Goal: Task Accomplishment & Management: Complete application form

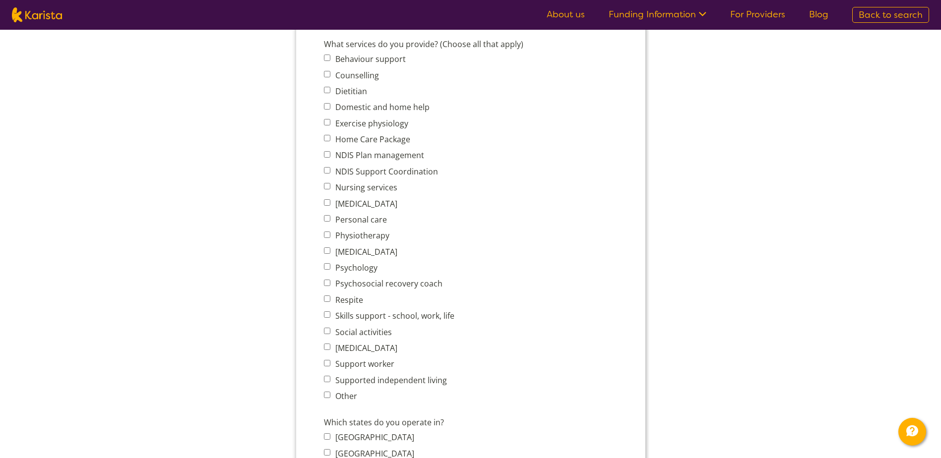
scroll to position [397, 0]
click at [327, 361] on input "Support worker" at bounding box center [326, 363] width 6 height 6
checkbox input "true"
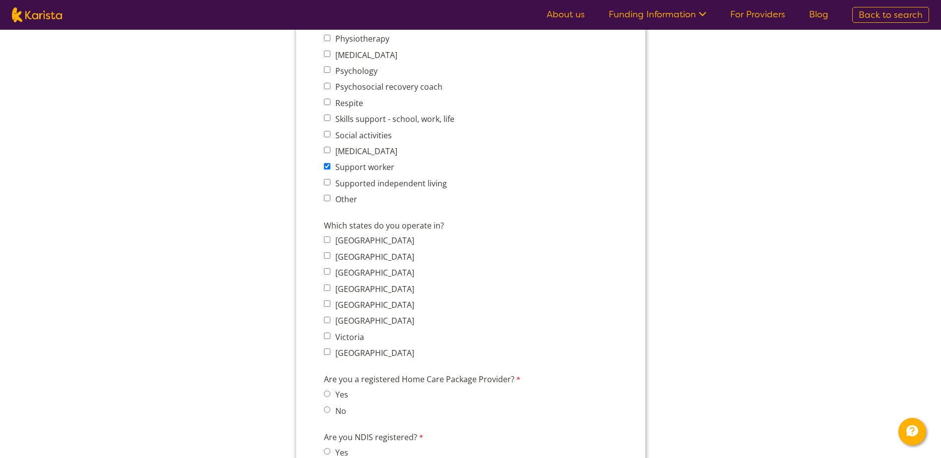
scroll to position [595, 0]
click at [323, 333] on input "Victoria" at bounding box center [326, 334] width 6 height 6
checkbox input "true"
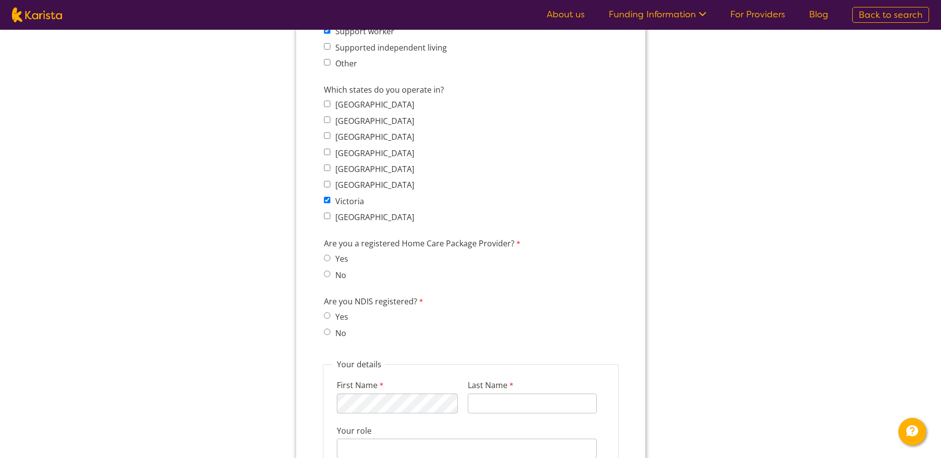
scroll to position [744, 0]
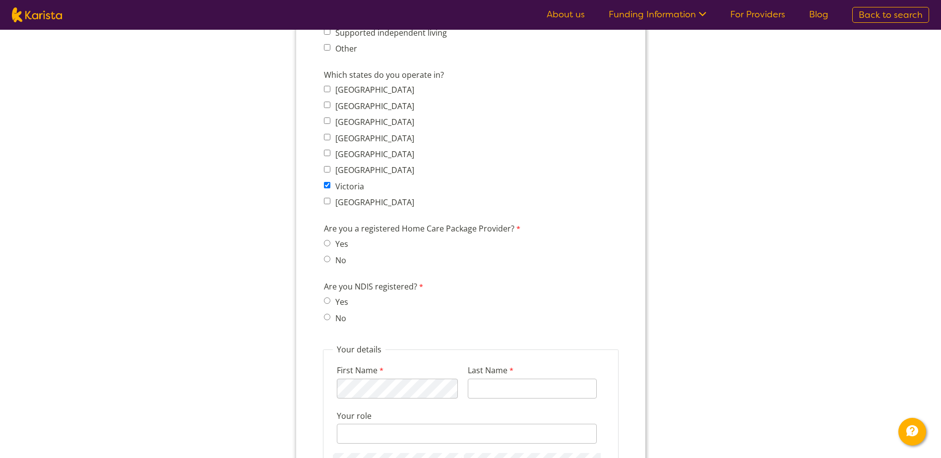
click at [327, 262] on input "No" at bounding box center [326, 259] width 6 height 6
radio input "true"
click at [326, 318] on input "No" at bounding box center [326, 317] width 6 height 6
radio input "true"
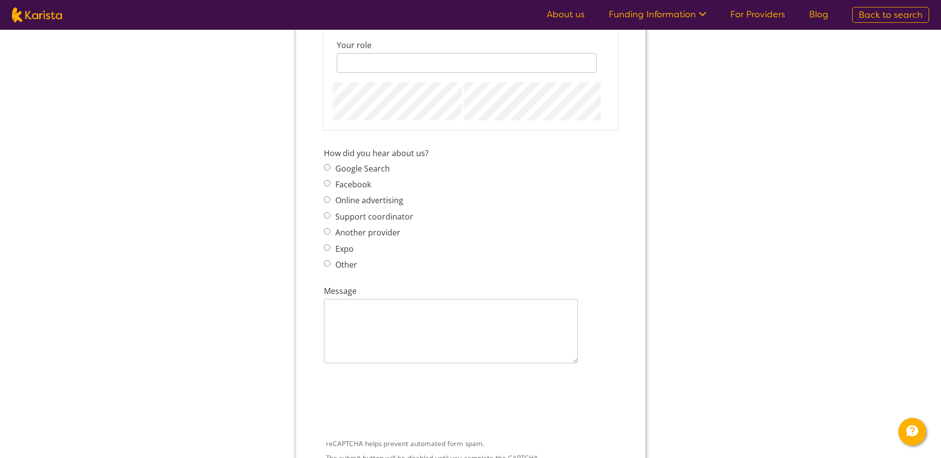
scroll to position [1191, 0]
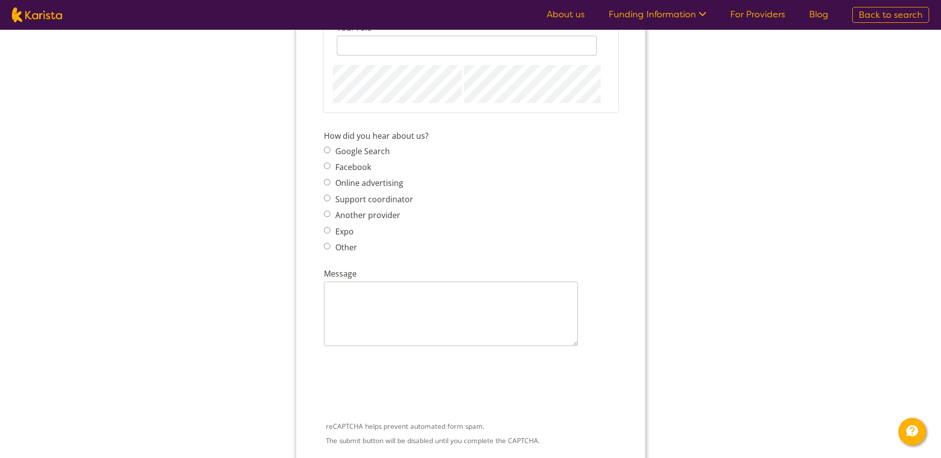
click at [756, 14] on link "For Providers" at bounding box center [757, 14] width 55 height 12
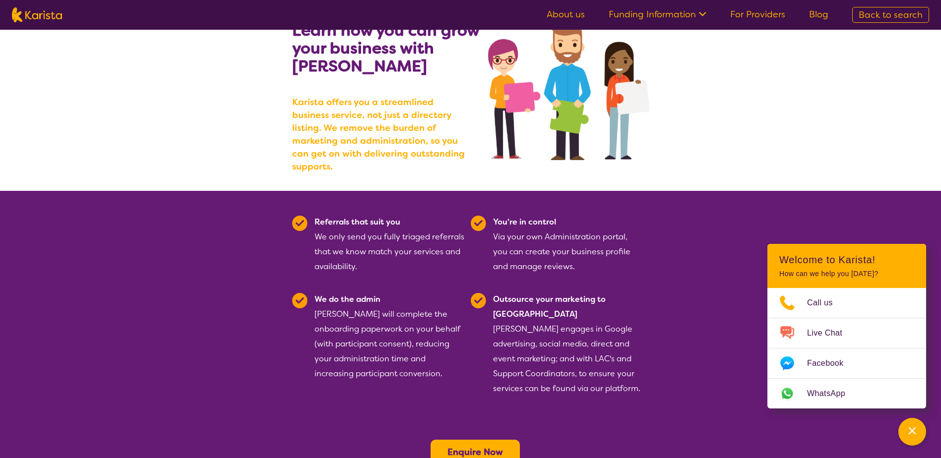
scroll to position [99, 0]
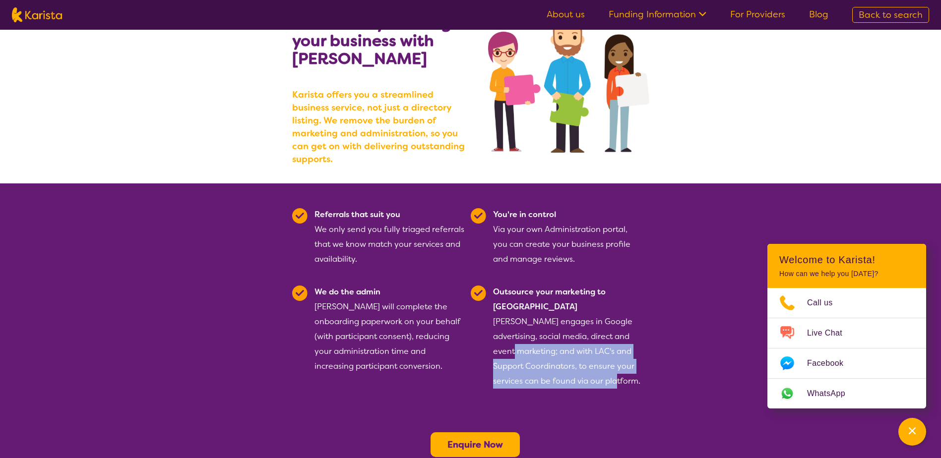
drag, startPoint x: 515, startPoint y: 330, endPoint x: 615, endPoint y: 363, distance: 104.9
click at [615, 363] on section "Referrals that suit you We only send you fully triaged referrals that we know m…" at bounding box center [470, 295] width 381 height 223
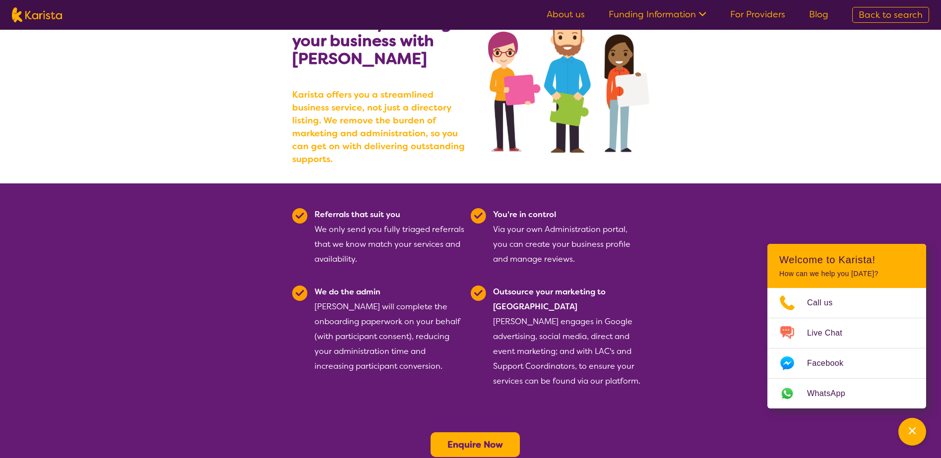
click at [721, 281] on section "Referrals that suit you We only send you fully triaged referrals that we know m…" at bounding box center [470, 328] width 941 height 289
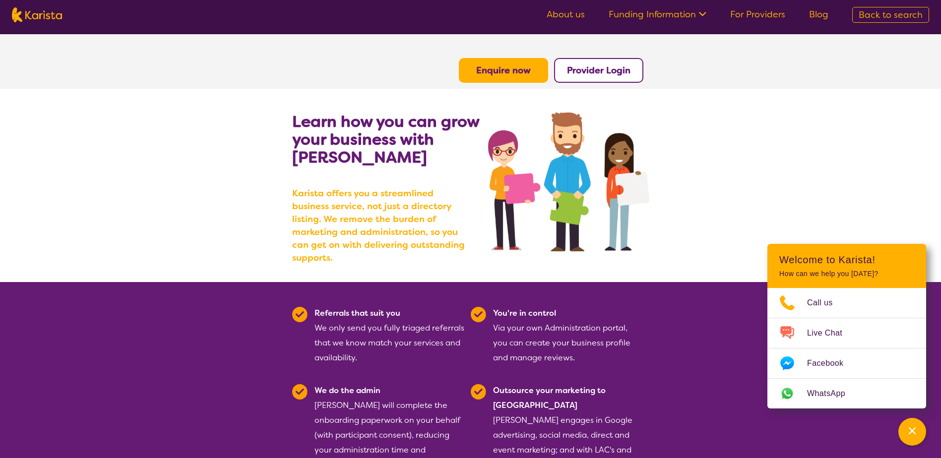
scroll to position [0, 0]
